Goal: Task Accomplishment & Management: Manage account settings

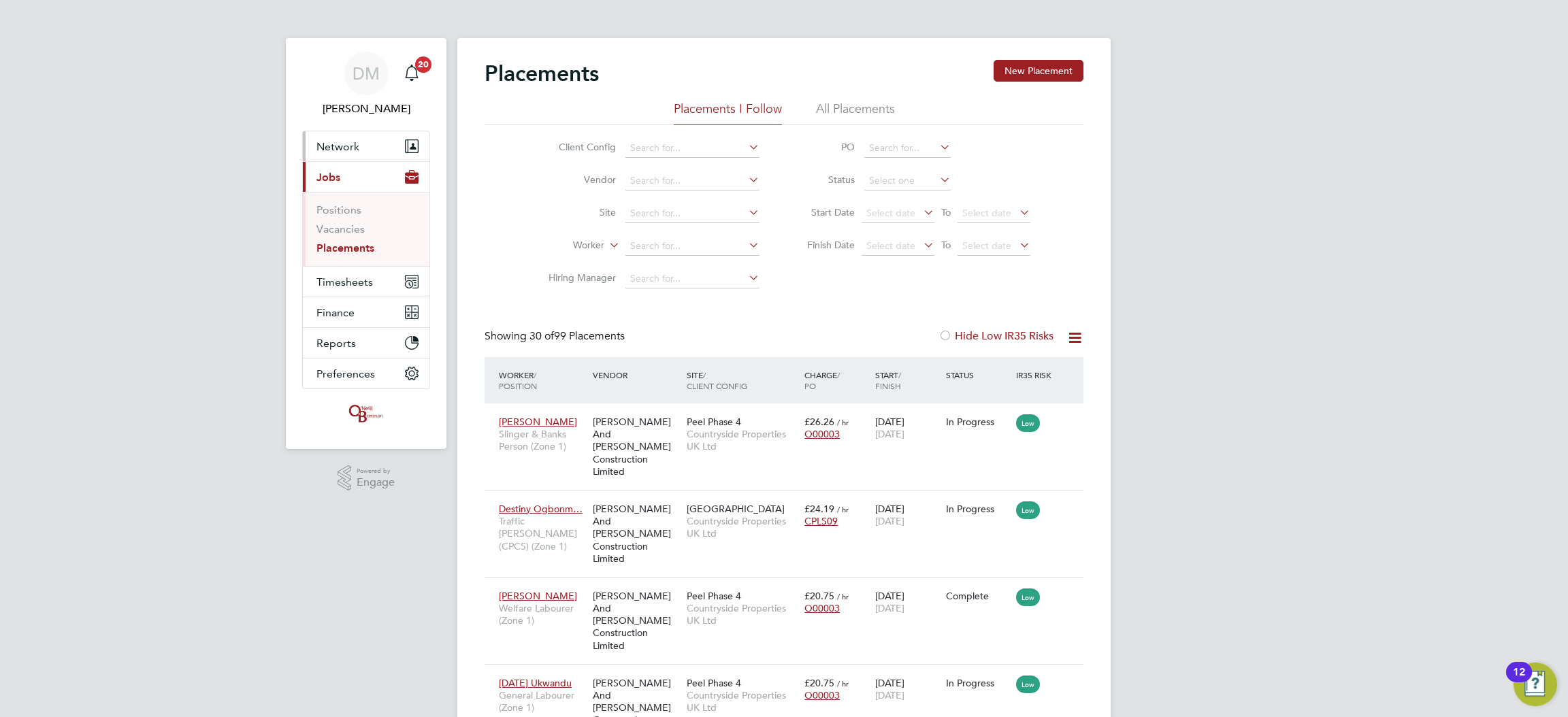
click at [341, 142] on span "Network" at bounding box center [338, 146] width 43 height 13
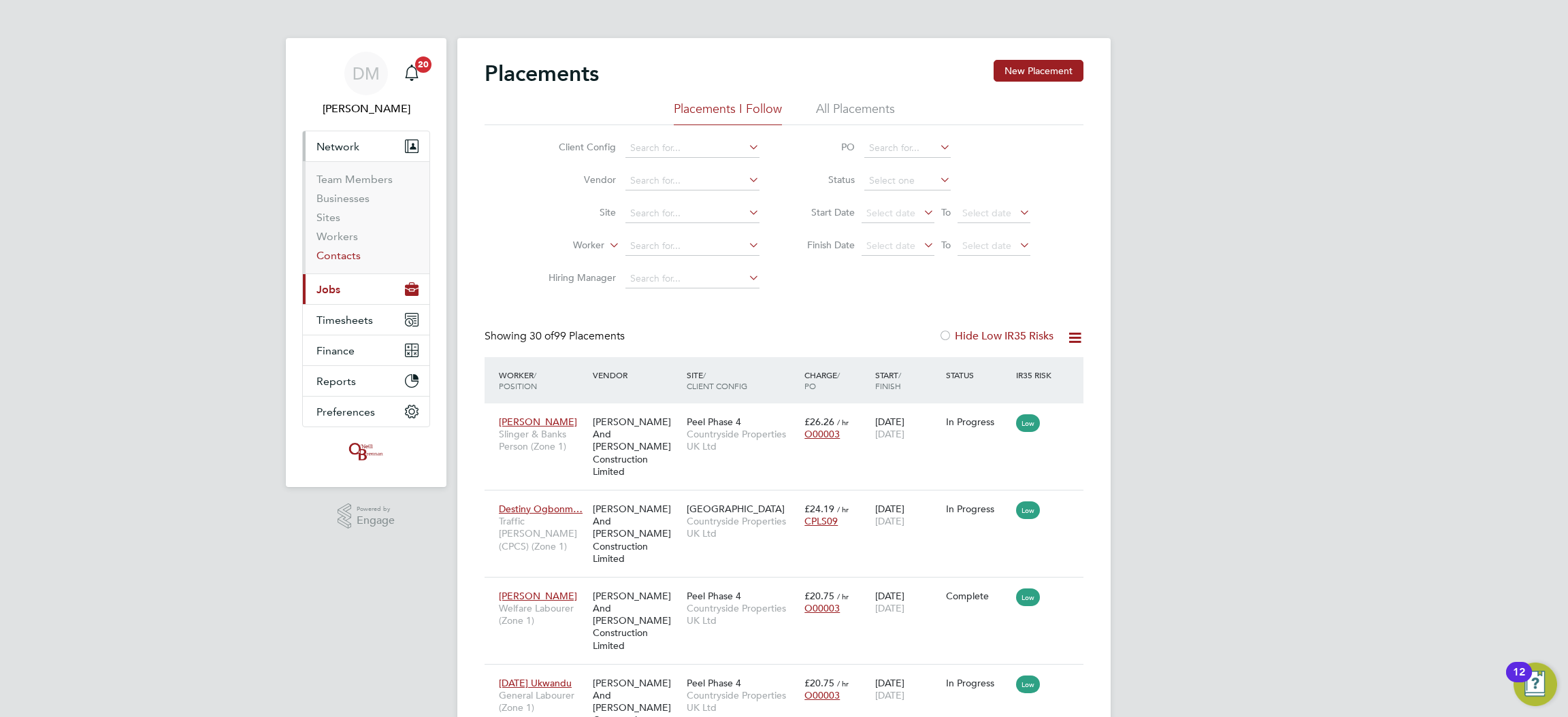
click at [354, 256] on link "Contacts" at bounding box center [339, 255] width 44 height 13
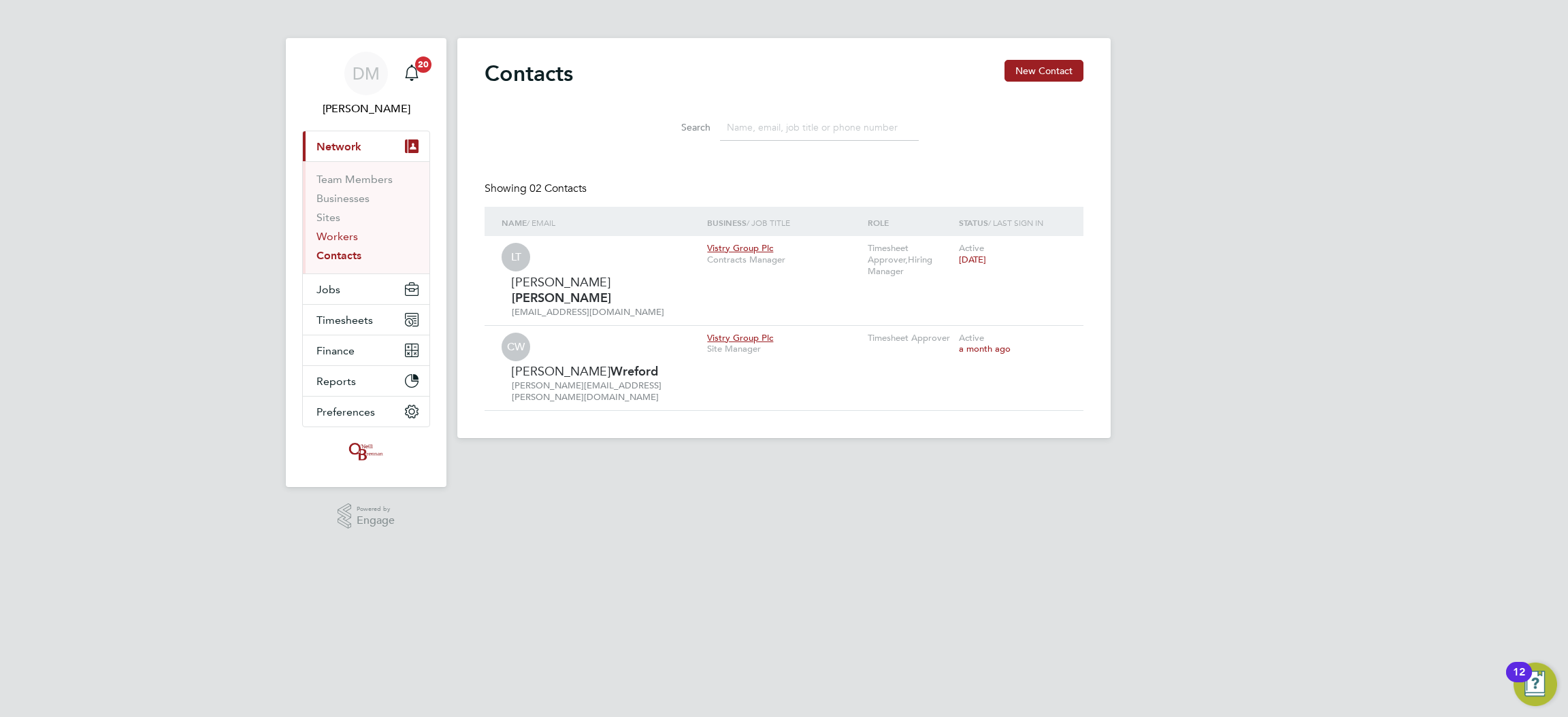
click at [332, 241] on link "Workers" at bounding box center [338, 236] width 42 height 13
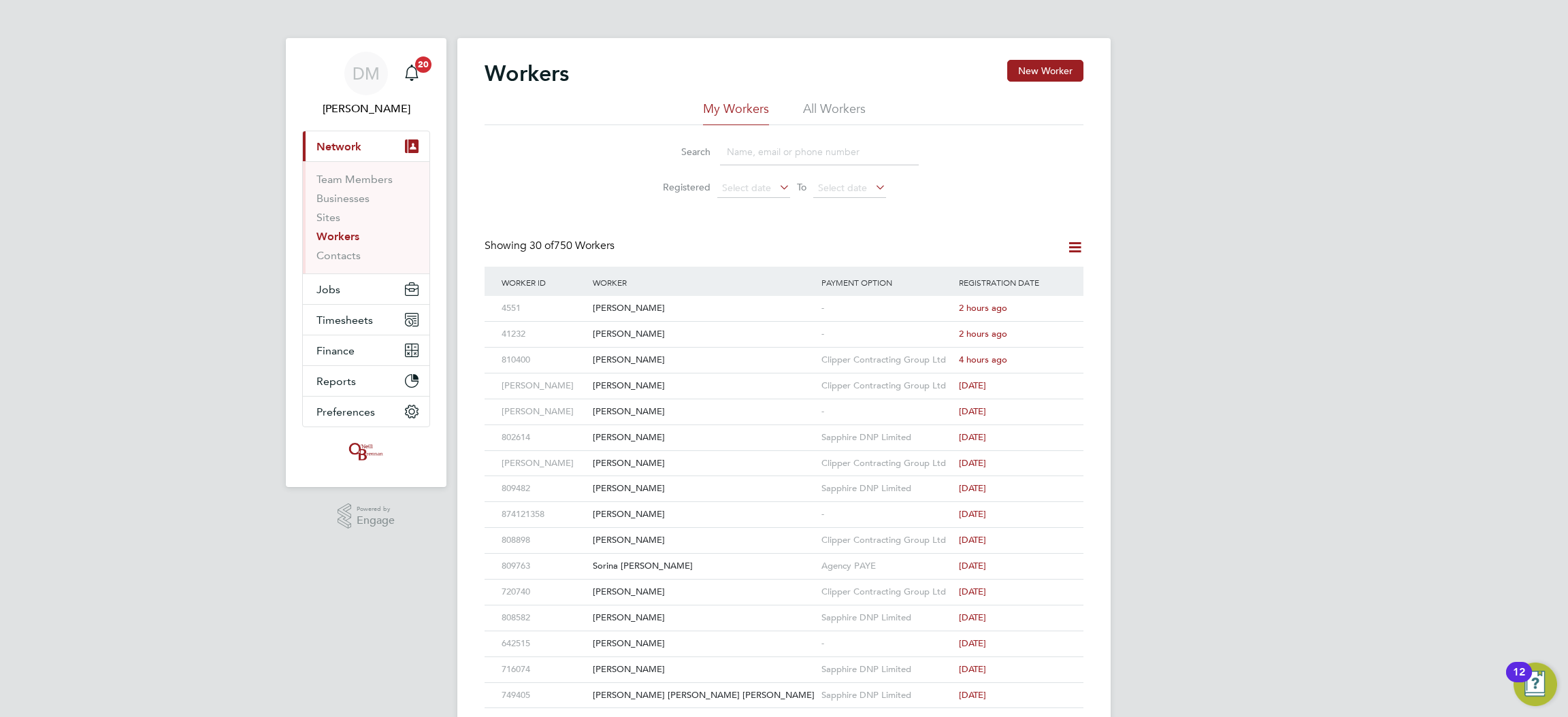
click at [1049, 58] on div "Workers New Worker My Workers All Workers Search Registered Select date To Sele…" at bounding box center [784, 587] width 653 height 1098
click at [1043, 61] on button "New Worker" at bounding box center [1045, 71] width 76 height 22
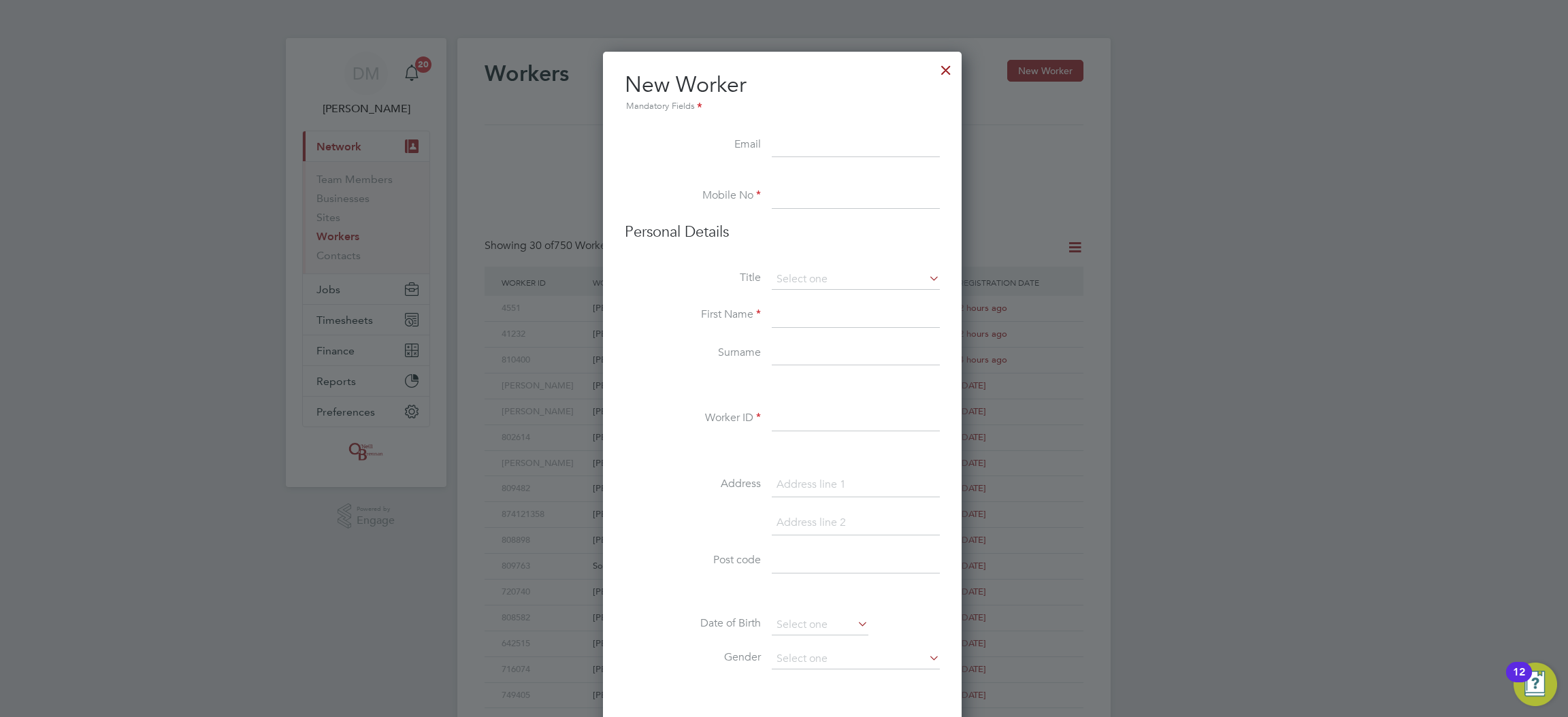
paste input "[EMAIL_ADDRESS][DOMAIN_NAME]"
type input "[EMAIL_ADDRESS][DOMAIN_NAME]"
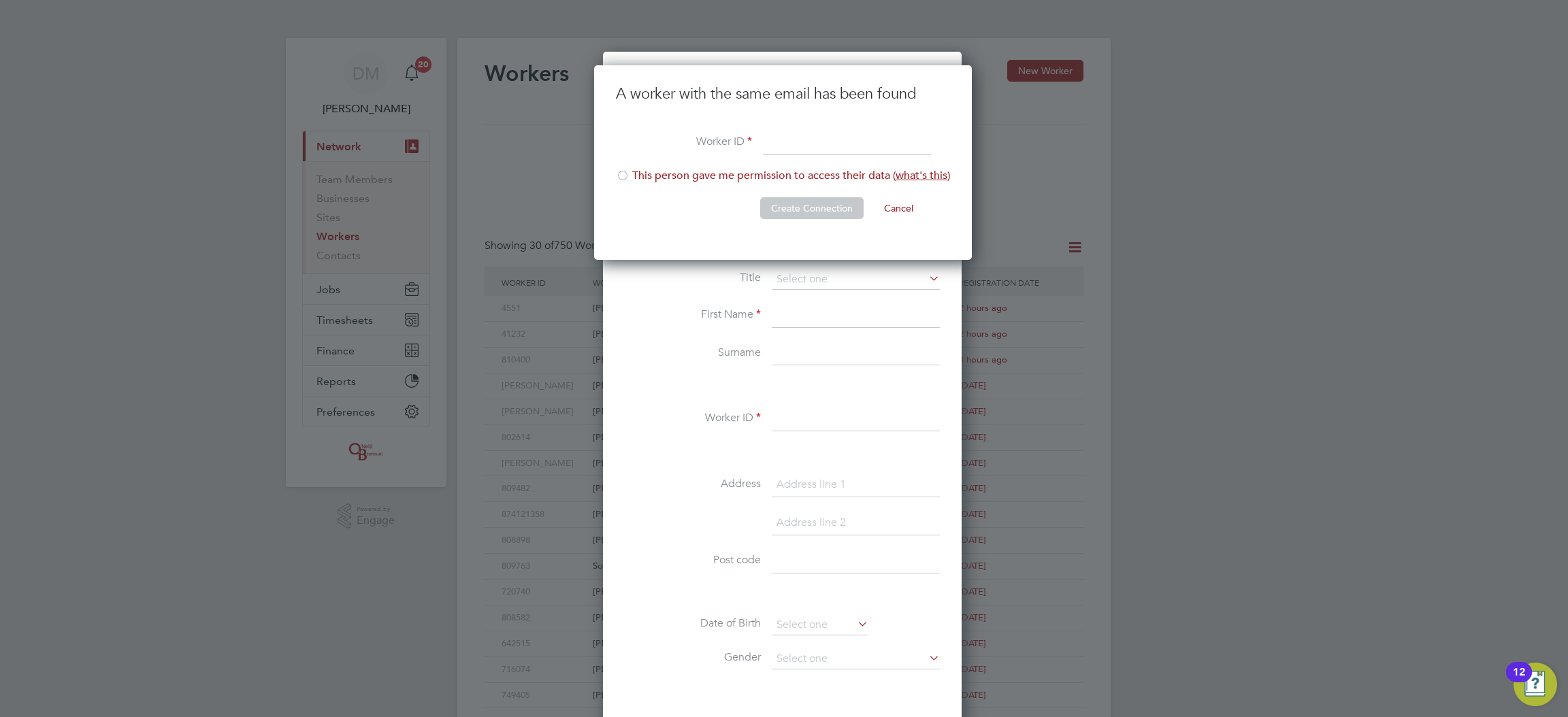
click at [768, 146] on input at bounding box center [846, 143] width 168 height 25
paste input "OYE012"
type input "OYE012"
click at [639, 175] on li "This person gave me permission to access their data ( what's this )" at bounding box center [783, 182] width 334 height 28
click at [779, 208] on button "Create Connection" at bounding box center [812, 208] width 104 height 22
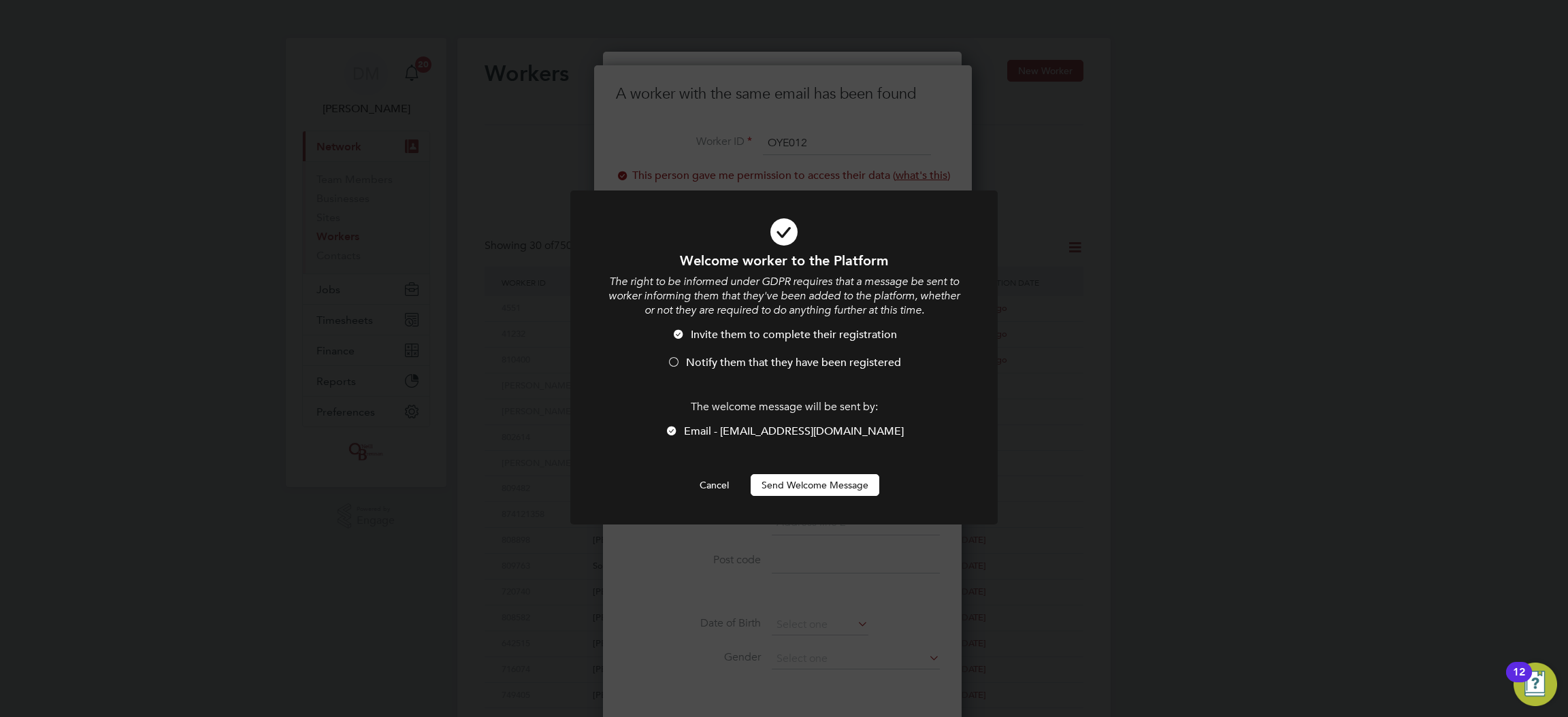
click at [797, 483] on button "Send Welcome Message" at bounding box center [815, 485] width 129 height 22
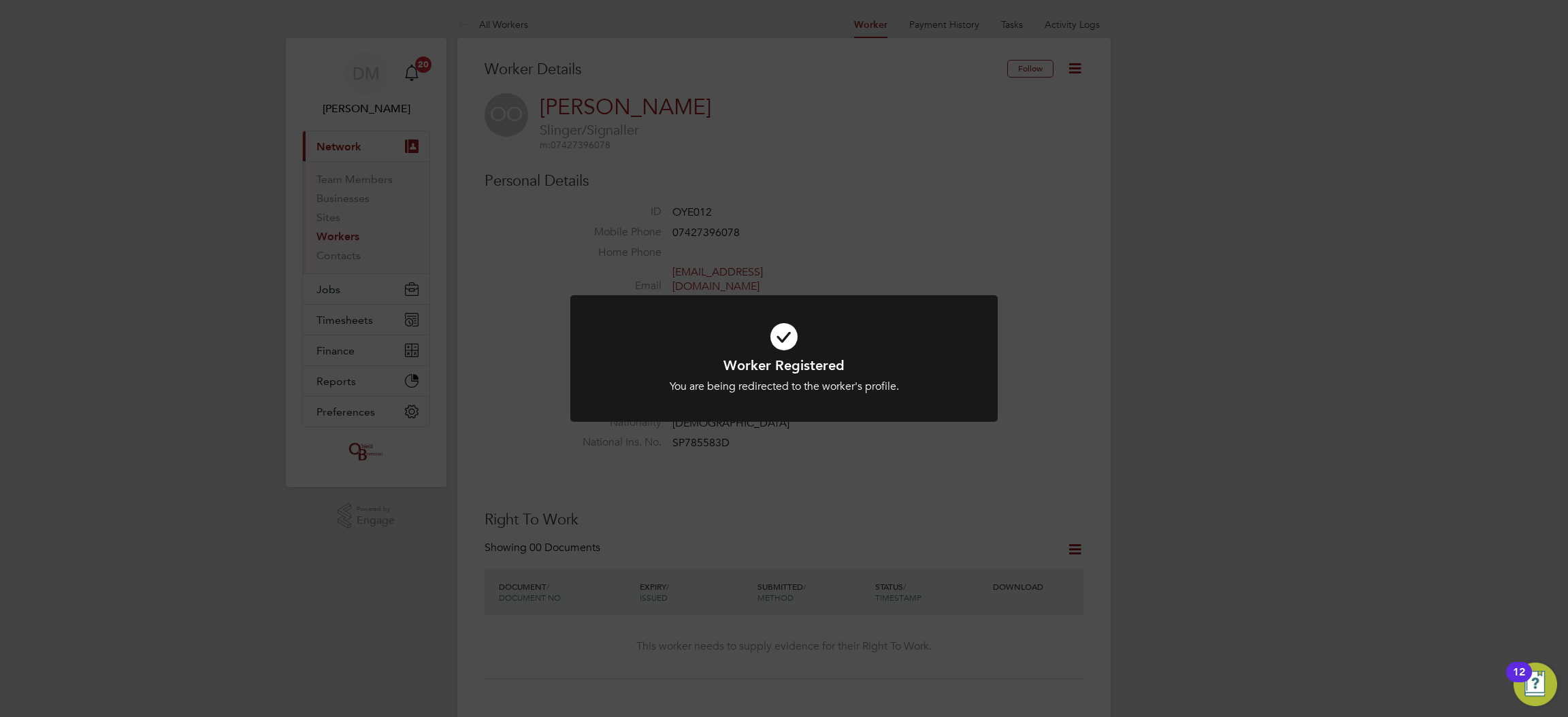
click at [936, 253] on div "Worker Registered You are being redirected to the worker's profile. Cancel Okay" at bounding box center [784, 358] width 1568 height 717
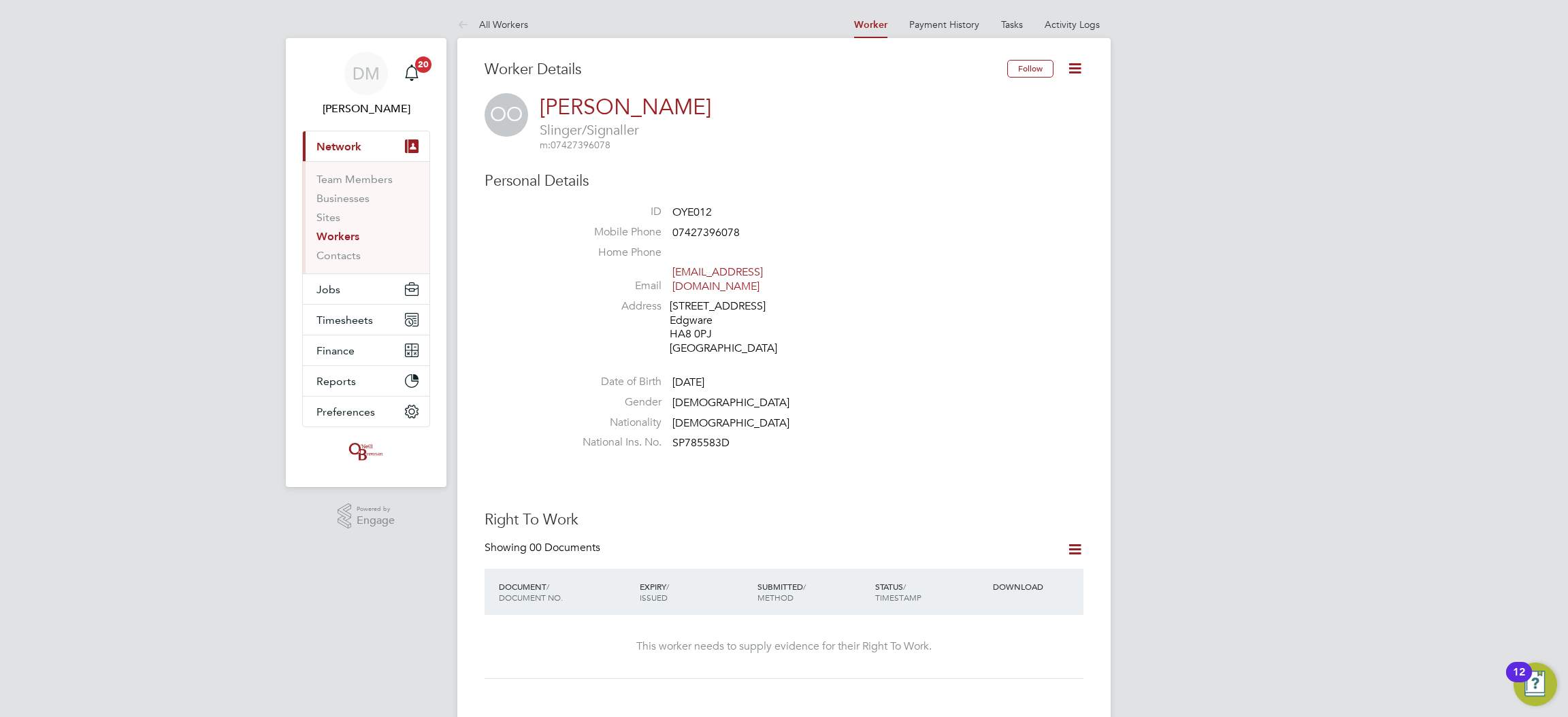
click at [805, 398] on li "Gender [DEMOGRAPHIC_DATA]" at bounding box center [825, 405] width 518 height 20
click at [1068, 67] on icon at bounding box center [1074, 68] width 17 height 17
click at [949, 158] on li "Edit Personal Details e" at bounding box center [996, 158] width 170 height 19
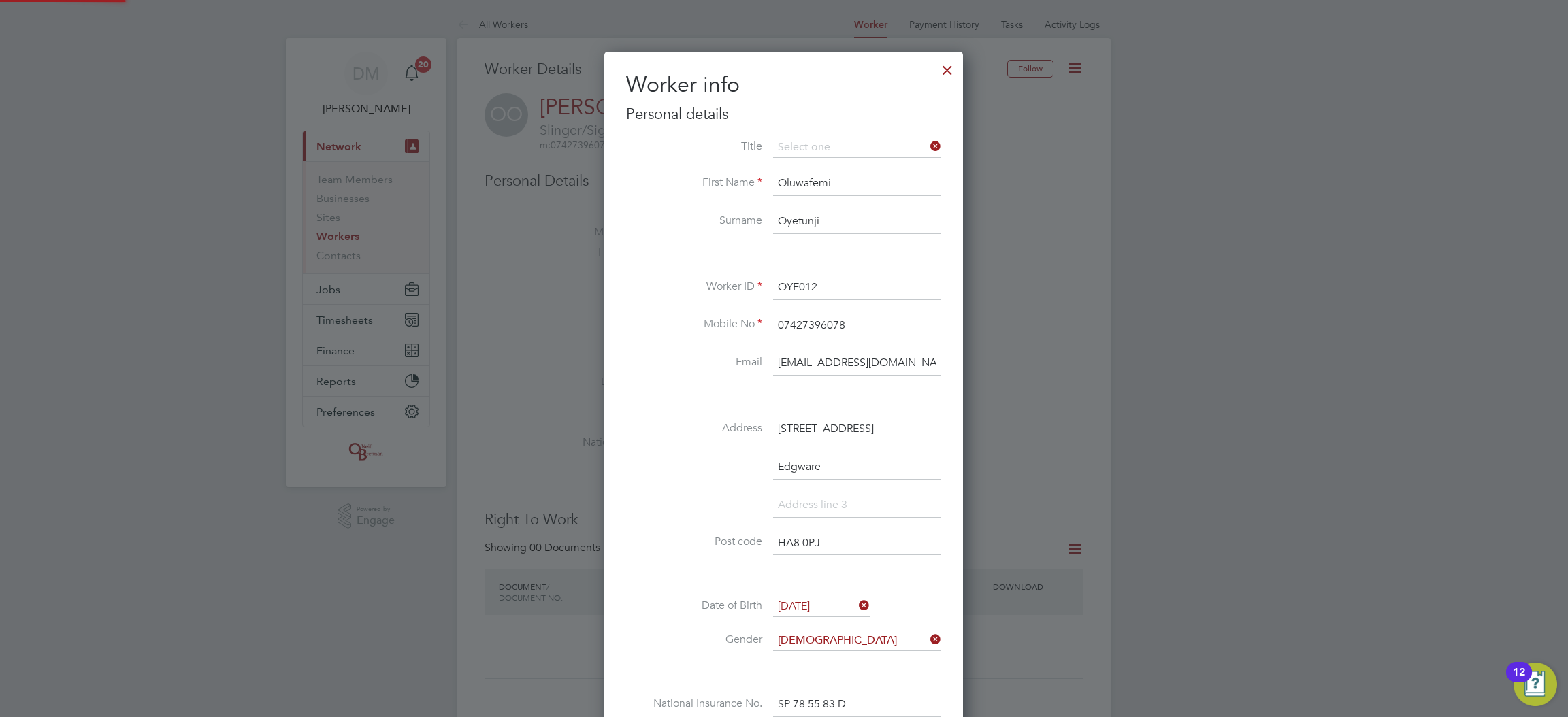
scroll to position [808, 360]
drag, startPoint x: 857, startPoint y: 314, endPoint x: 671, endPoint y: 320, distance: 186.1
click at [667, 321] on li "Mobile No [PHONE_NUMBER]" at bounding box center [784, 333] width 315 height 38
paste input "7362 450389"
click at [701, 398] on li at bounding box center [784, 397] width 315 height 15
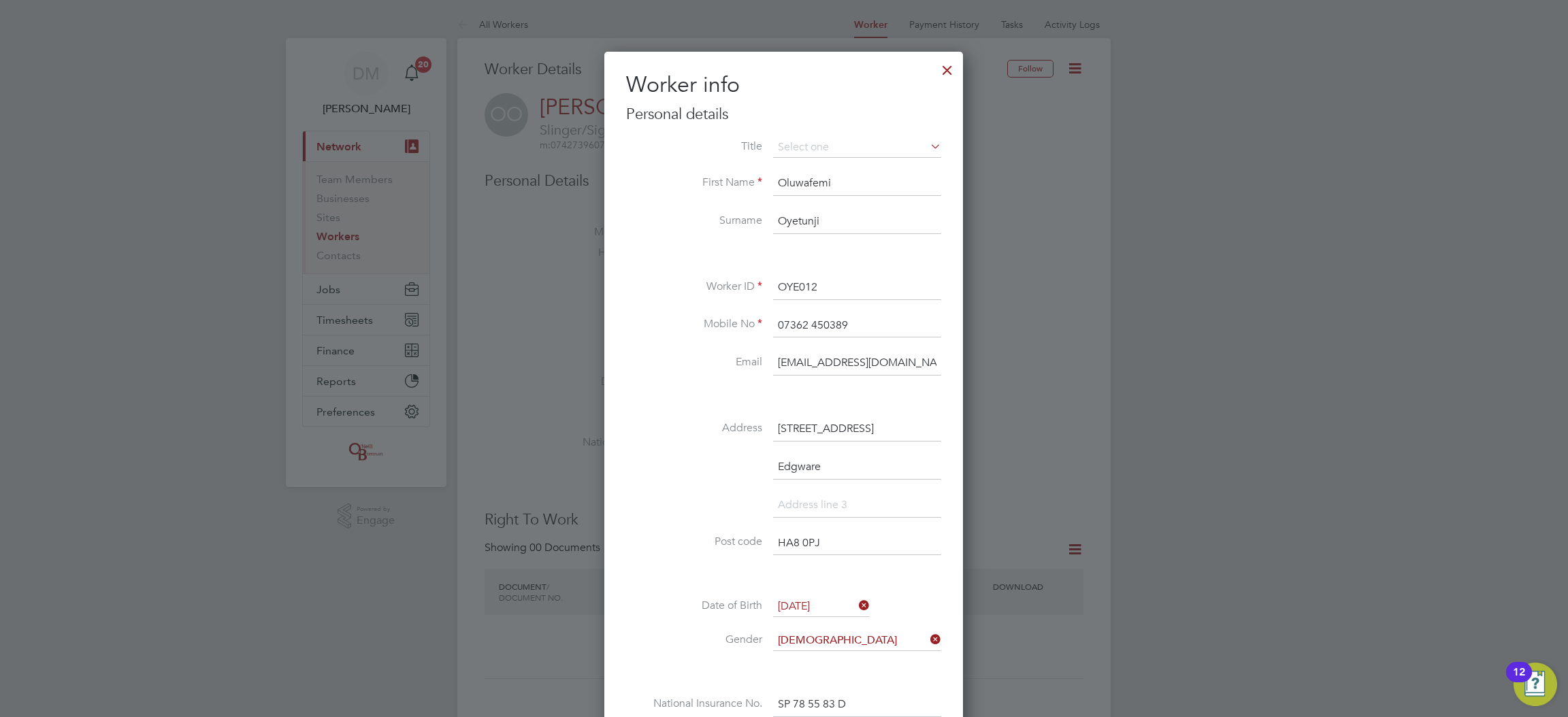
click at [811, 321] on input "07362 450389" at bounding box center [856, 326] width 168 height 25
type input "07362450389"
click at [740, 417] on li "Address [STREET_ADDRESS]" at bounding box center [784, 436] width 315 height 38
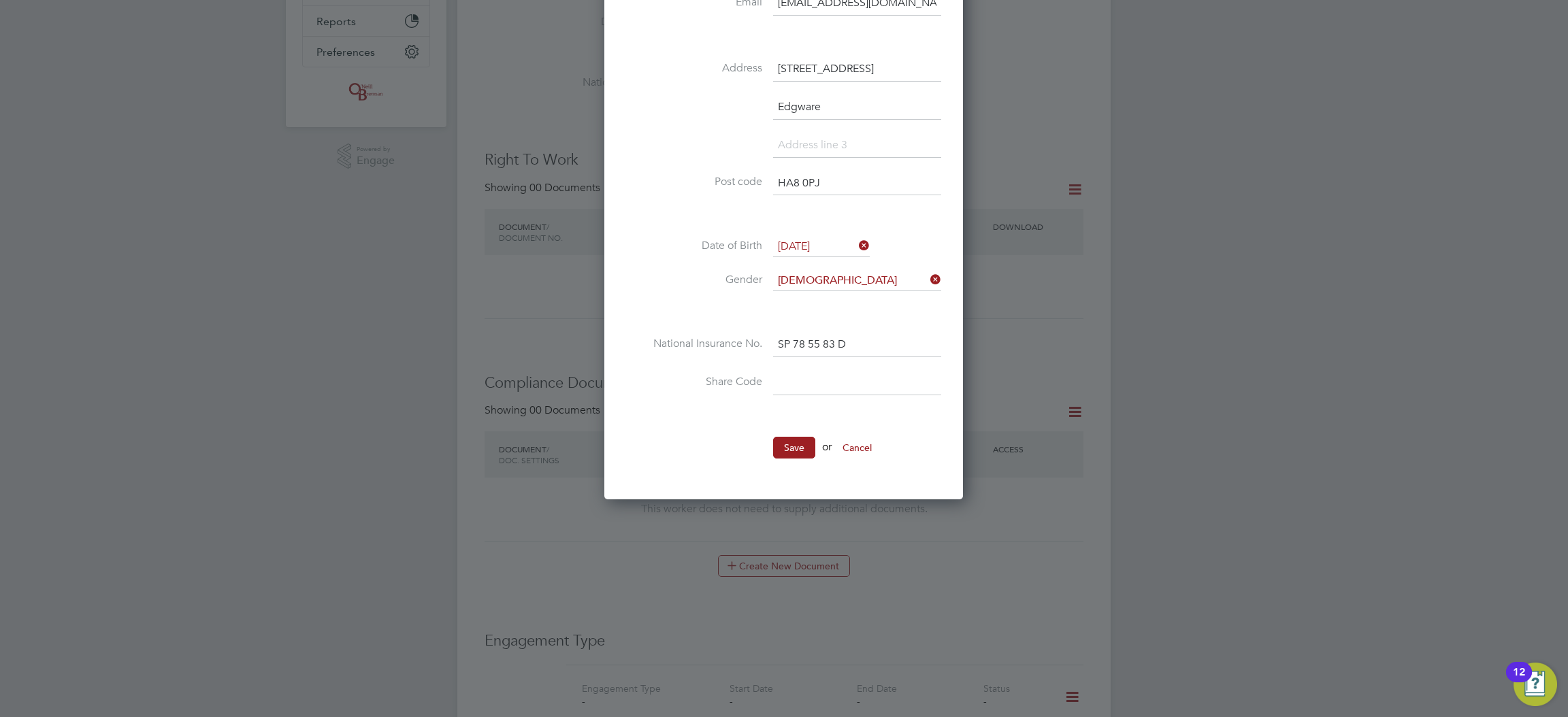
scroll to position [356, 0]
click at [791, 453] on button "Save" at bounding box center [794, 452] width 42 height 22
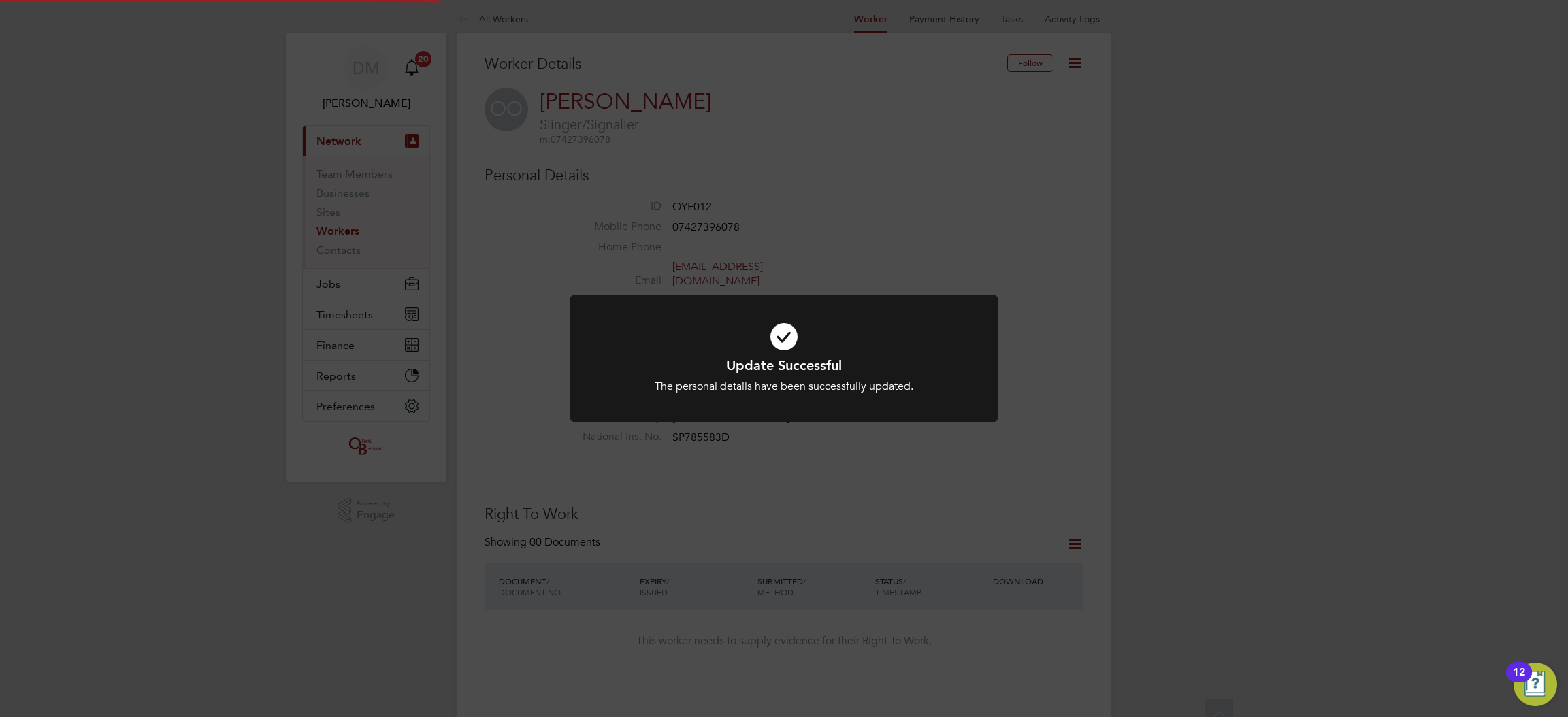
scroll to position [0, 0]
click at [842, 162] on div "Update Successful The personal details have been successfully updated. Cancel O…" at bounding box center [784, 358] width 1568 height 717
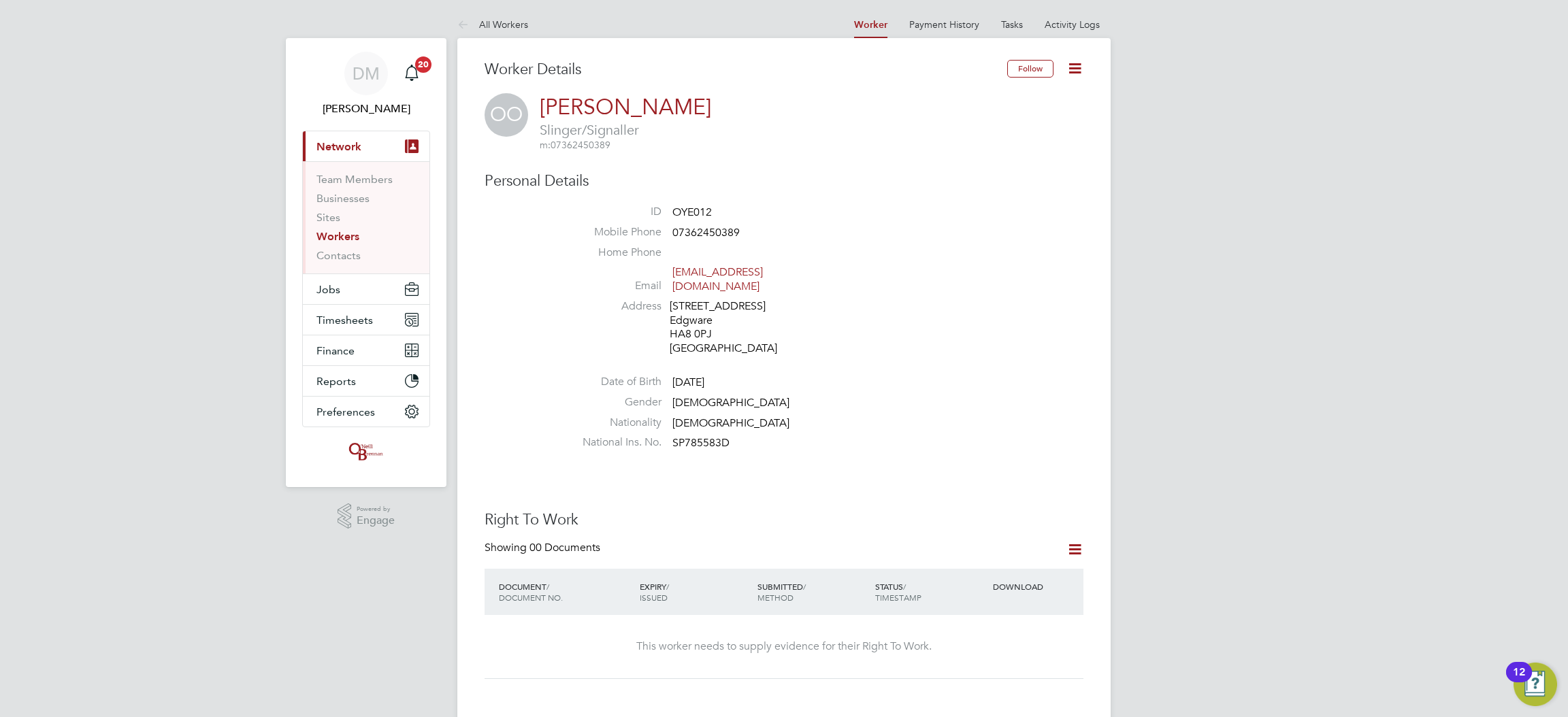
click at [1073, 71] on icon at bounding box center [1074, 68] width 17 height 17
click at [945, 100] on li "Invite Worker" at bounding box center [996, 100] width 170 height 19
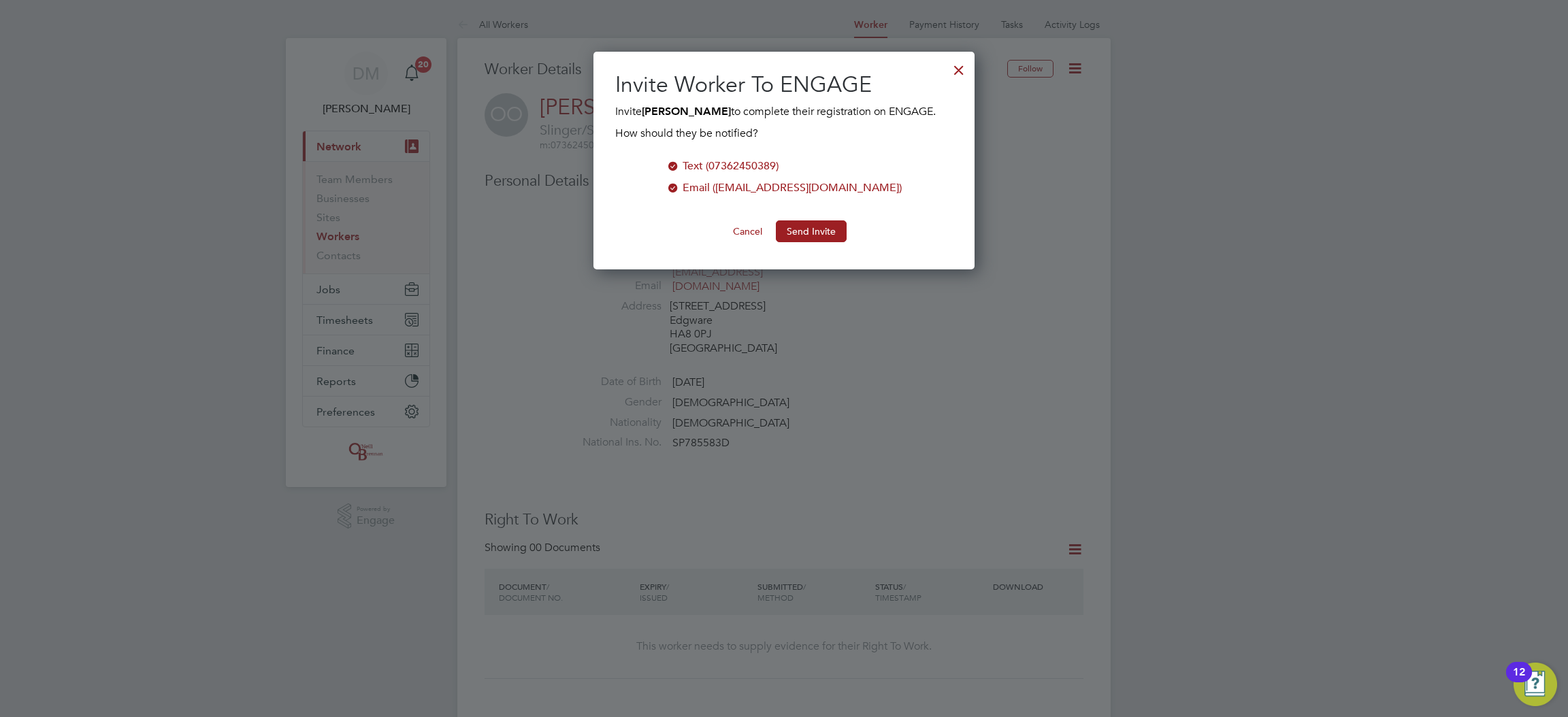
scroll to position [235, 381]
click at [802, 242] on button "Send Invite" at bounding box center [811, 231] width 71 height 22
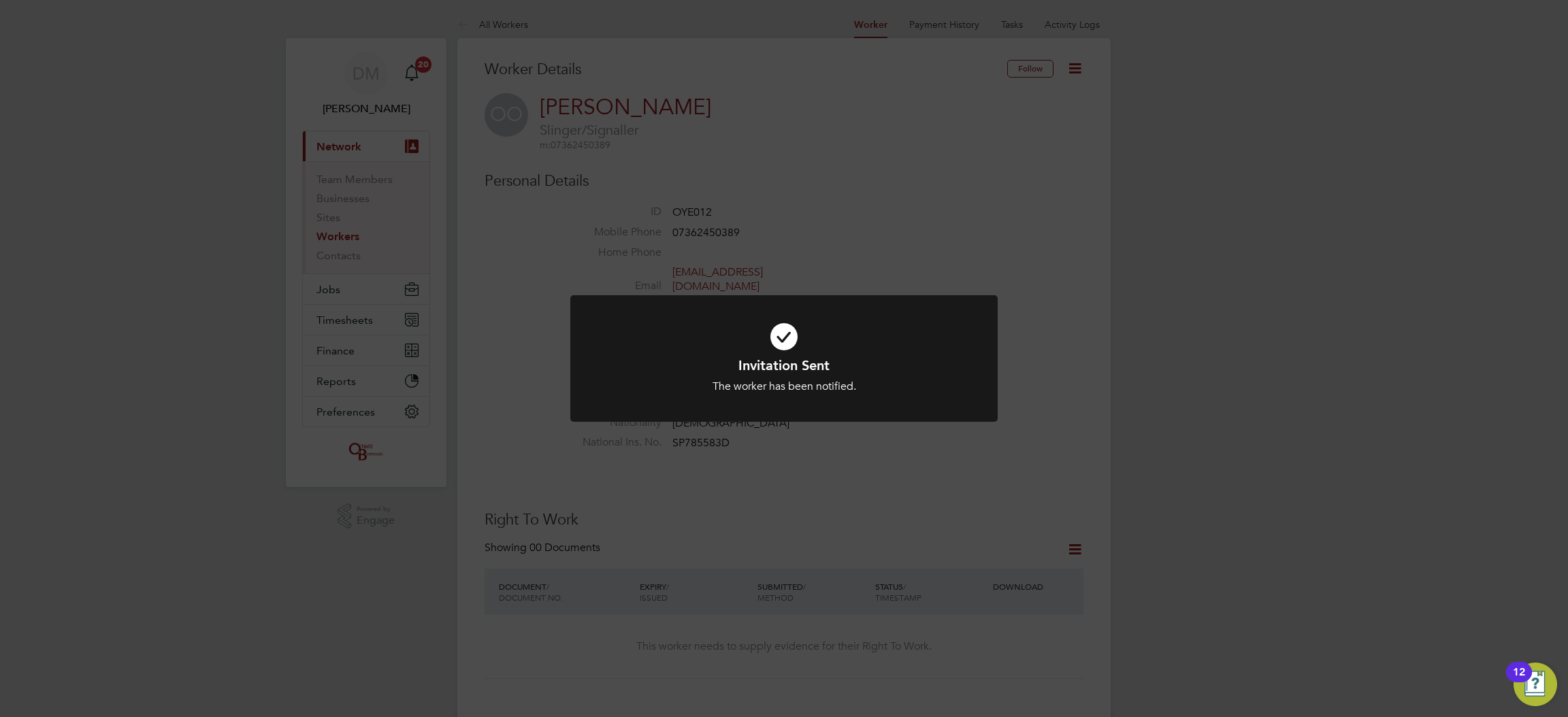
click at [536, 261] on div "Invitation Sent The worker has been notified. Cancel Okay" at bounding box center [784, 358] width 1568 height 717
